Goal: Information Seeking & Learning: Understand process/instructions

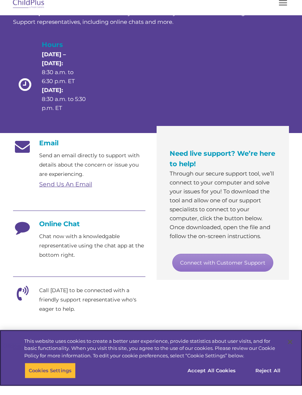
scroll to position [64, 0]
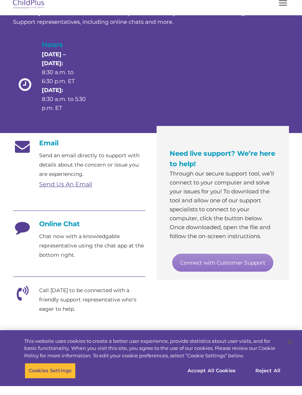
click at [61, 229] on h4 "Online Chat" at bounding box center [79, 233] width 132 height 8
click at [74, 229] on h4 "Online Chat" at bounding box center [79, 233] width 132 height 8
click at [70, 229] on h4 "Online Chat" at bounding box center [79, 233] width 132 height 8
click at [72, 229] on h4 "Online Chat" at bounding box center [79, 233] width 132 height 8
click at [59, 229] on h4 "Online Chat" at bounding box center [79, 233] width 132 height 8
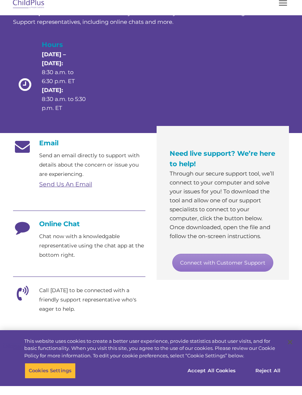
click at [60, 229] on h4 "Online Chat" at bounding box center [79, 233] width 132 height 8
click at [79, 254] on p "Chat now with a knowledgable representative using the chat app at the bottom ri…" at bounding box center [92, 255] width 106 height 28
click at [129, 241] on p "Chat now with a knowledgable representative using the chat app at the bottom ri…" at bounding box center [92, 255] width 106 height 28
click at [122, 243] on p "Chat now with a knowledgable representative using the chat app at the bottom ri…" at bounding box center [92, 255] width 106 height 28
click at [27, 229] on icon at bounding box center [22, 238] width 19 height 19
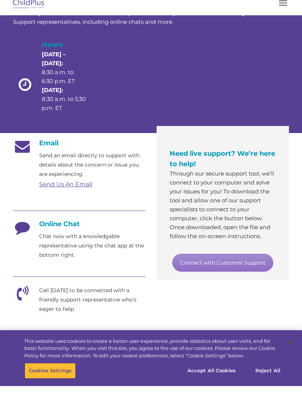
click at [27, 229] on icon at bounding box center [22, 238] width 19 height 19
click at [91, 229] on h4 "Online Chat" at bounding box center [79, 233] width 132 height 8
click at [68, 229] on h4 "Online Chat" at bounding box center [79, 233] width 132 height 8
click at [64, 229] on h4 "Online Chat" at bounding box center [79, 233] width 132 height 8
